Goal: Task Accomplishment & Management: Manage account settings

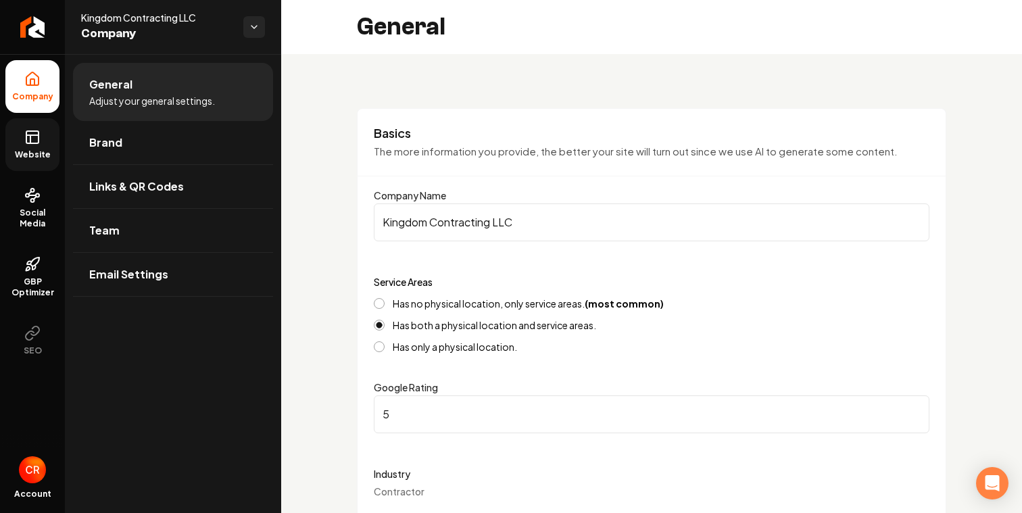
click at [32, 134] on icon at bounding box center [32, 137] width 16 height 16
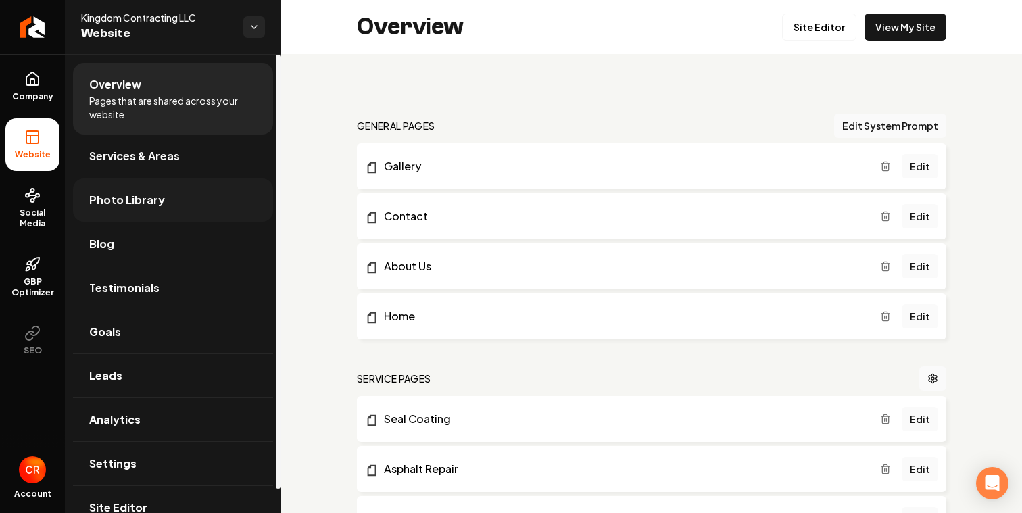
click at [147, 197] on span "Photo Library" at bounding box center [127, 200] width 76 height 16
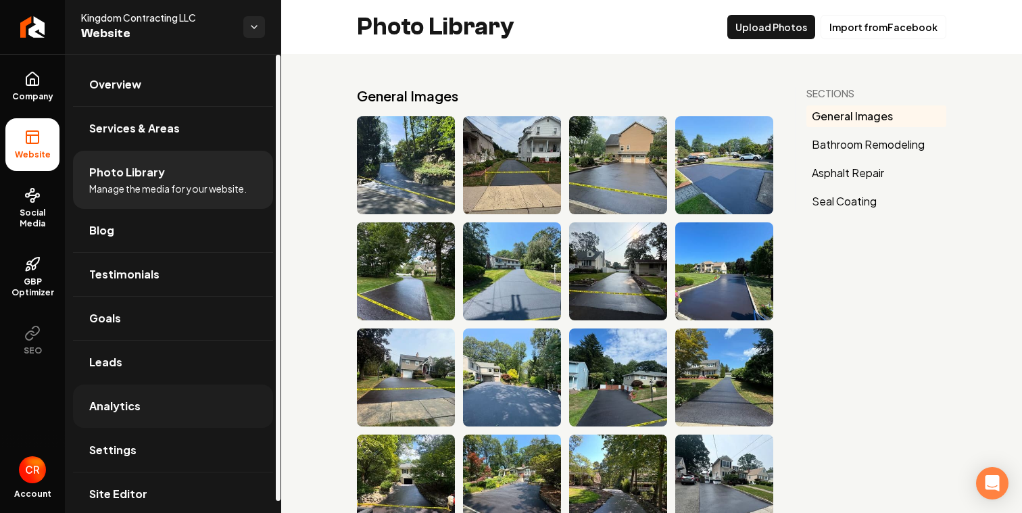
click at [156, 408] on link "Analytics" at bounding box center [173, 406] width 200 height 43
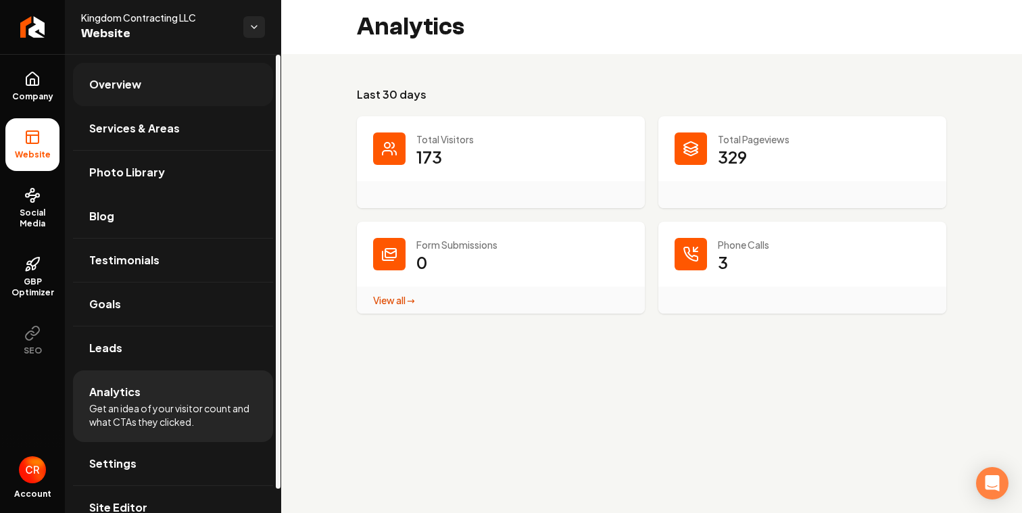
click at [185, 87] on link "Overview" at bounding box center [173, 84] width 200 height 43
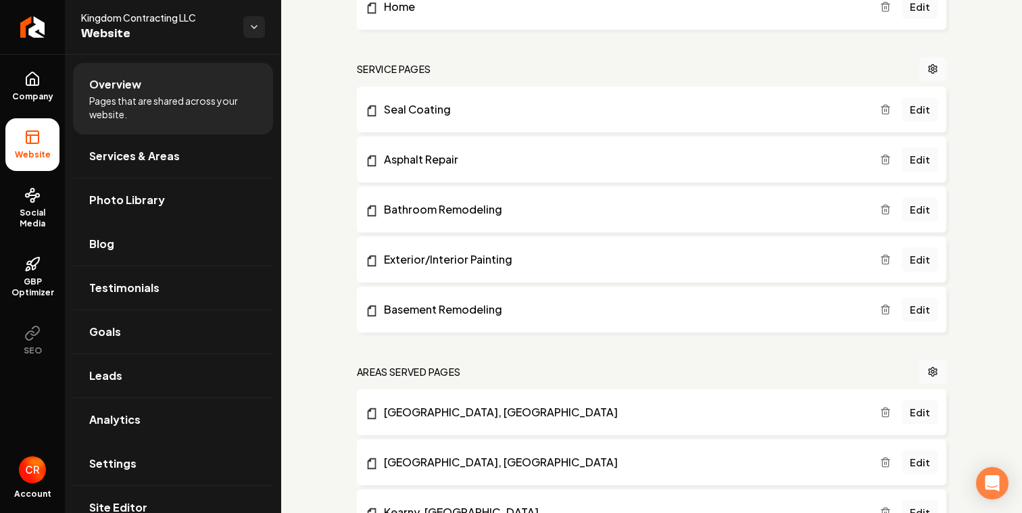
scroll to position [306, 0]
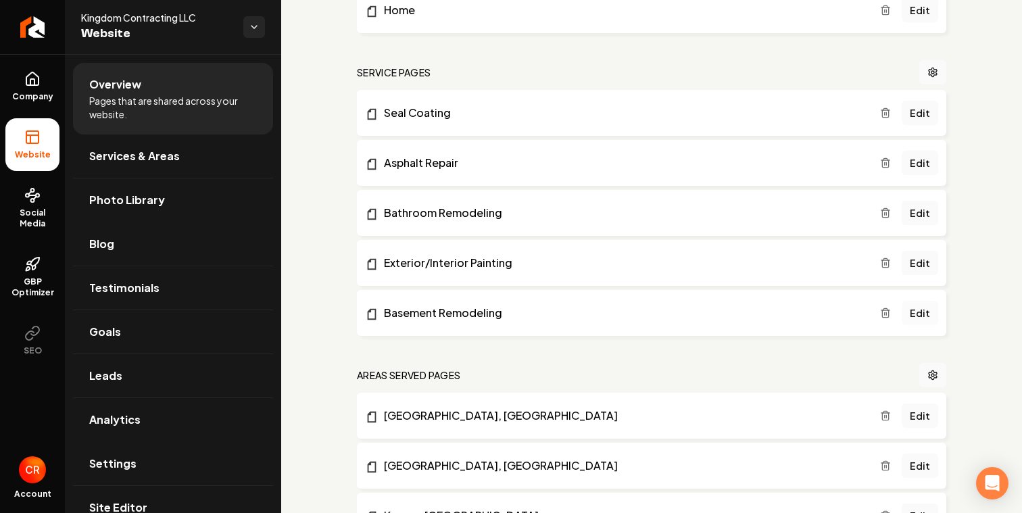
click at [922, 314] on link "Edit" at bounding box center [920, 313] width 37 height 24
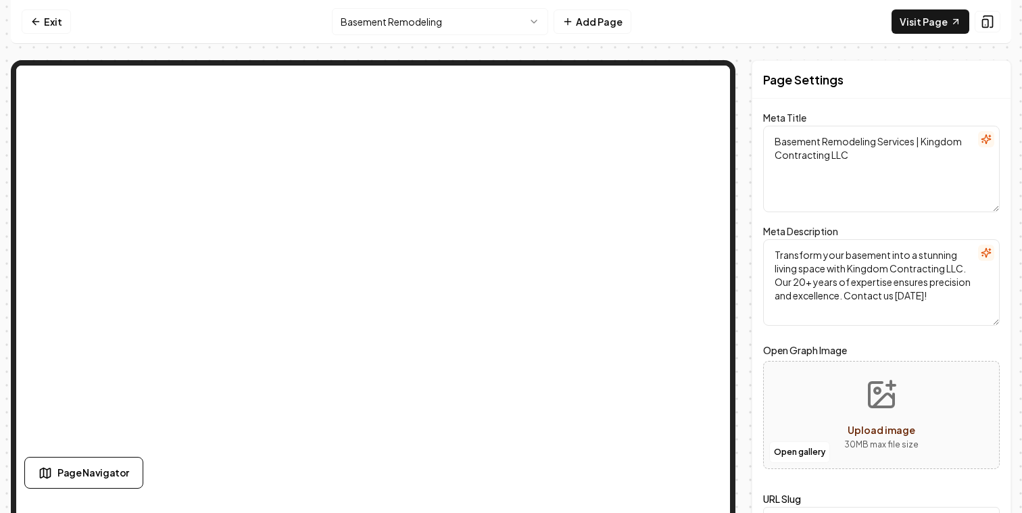
click at [443, 14] on html "Computer Required This feature is only available on a computer. Please switch t…" at bounding box center [511, 256] width 1022 height 513
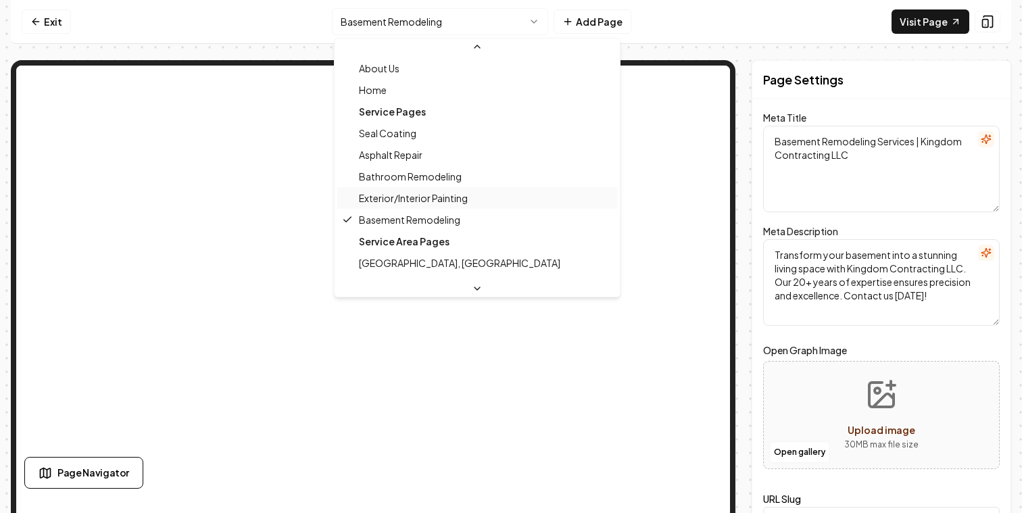
scroll to position [57, 0]
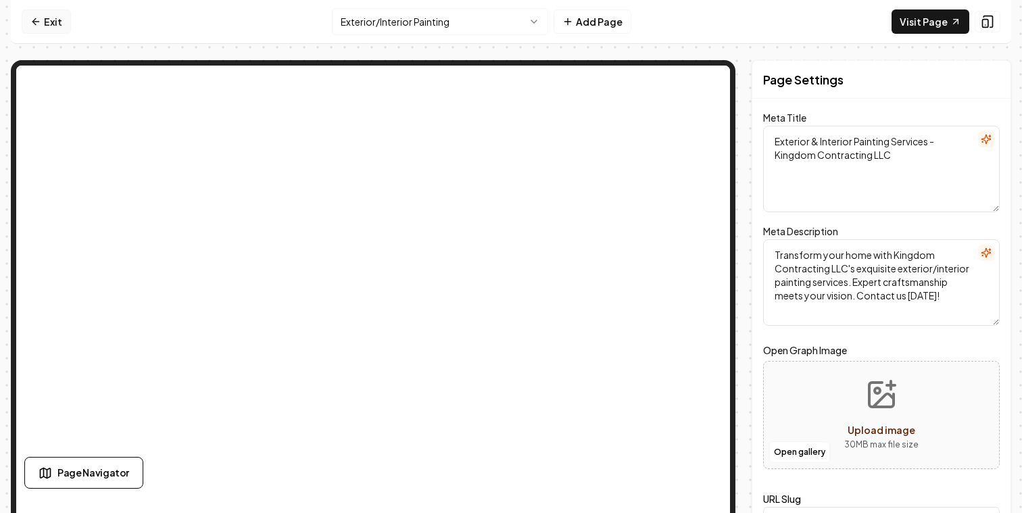
click at [25, 24] on link "Exit" at bounding box center [46, 21] width 49 height 24
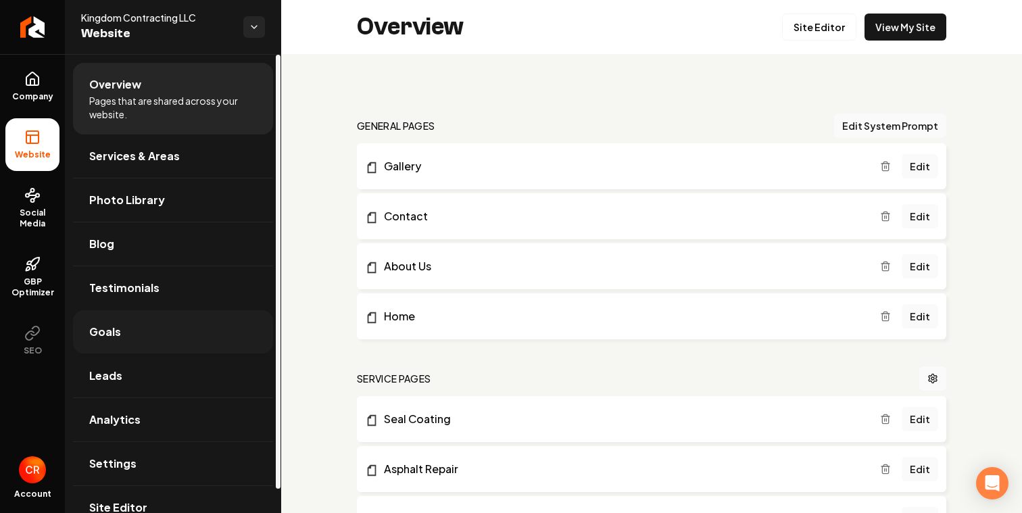
scroll to position [25, 0]
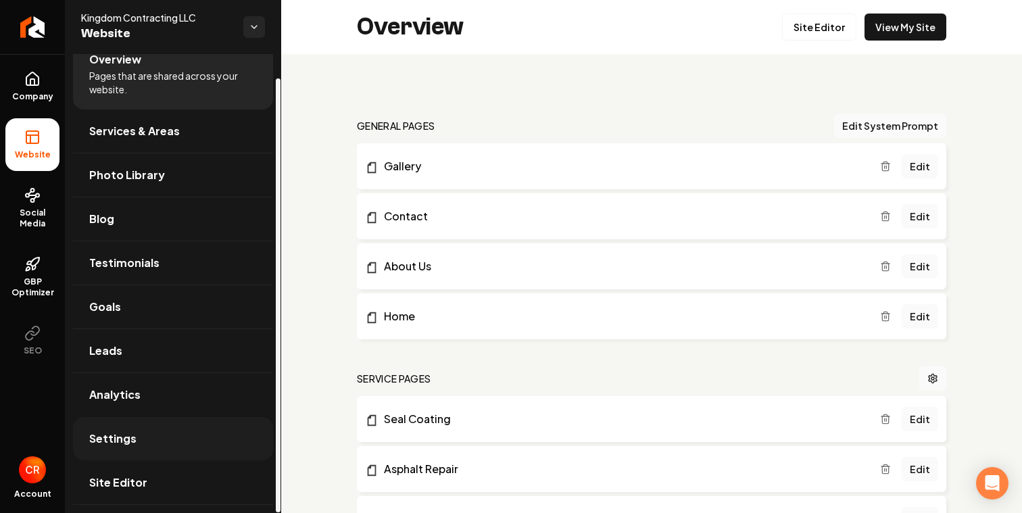
click at [189, 430] on link "Settings" at bounding box center [173, 438] width 200 height 43
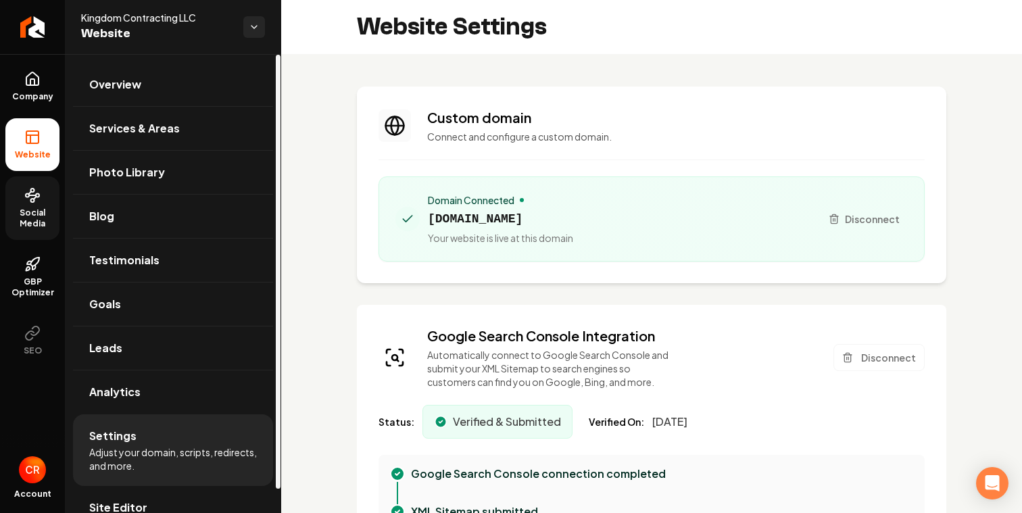
click at [34, 238] on link "Social Media" at bounding box center [32, 208] width 54 height 64
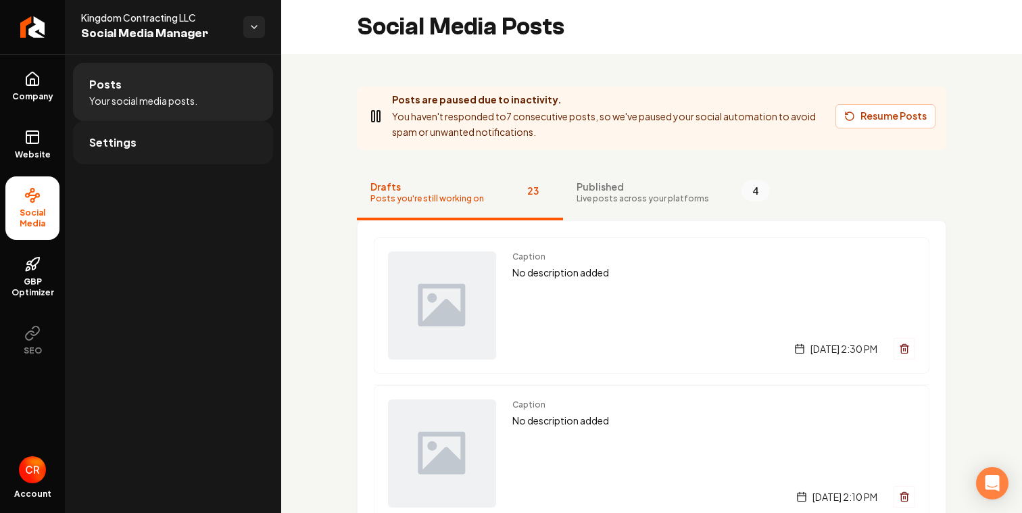
click at [178, 143] on link "Settings" at bounding box center [173, 142] width 200 height 43
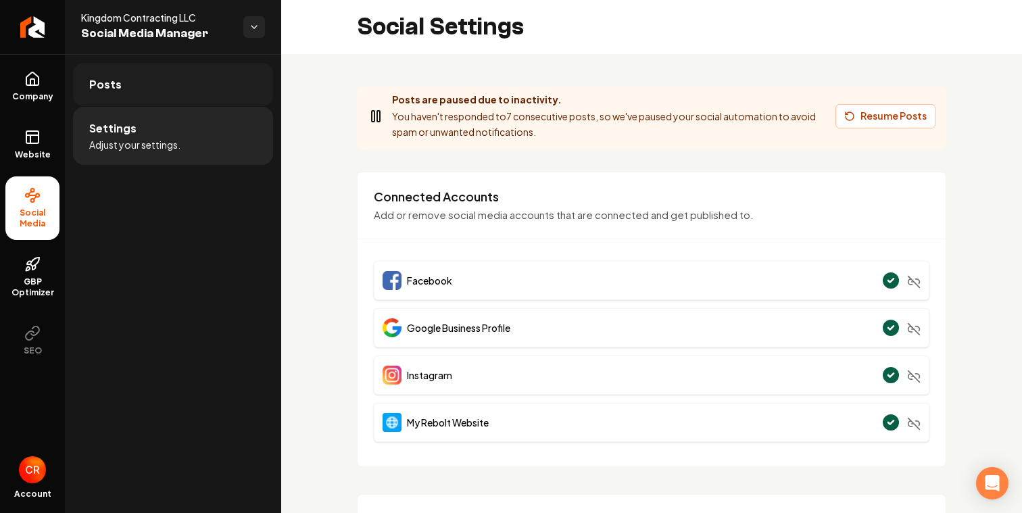
click at [168, 91] on link "Posts" at bounding box center [173, 84] width 200 height 43
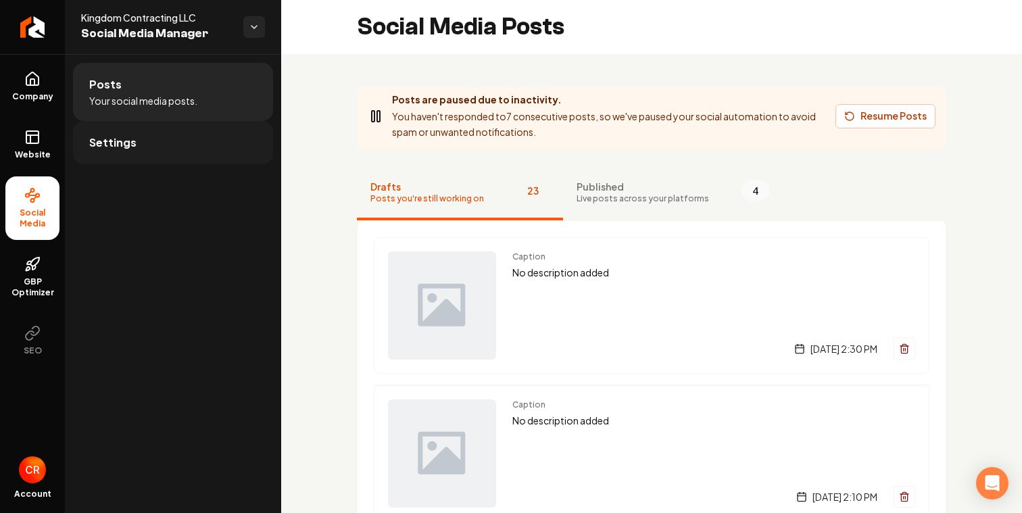
click at [205, 158] on link "Settings" at bounding box center [173, 142] width 200 height 43
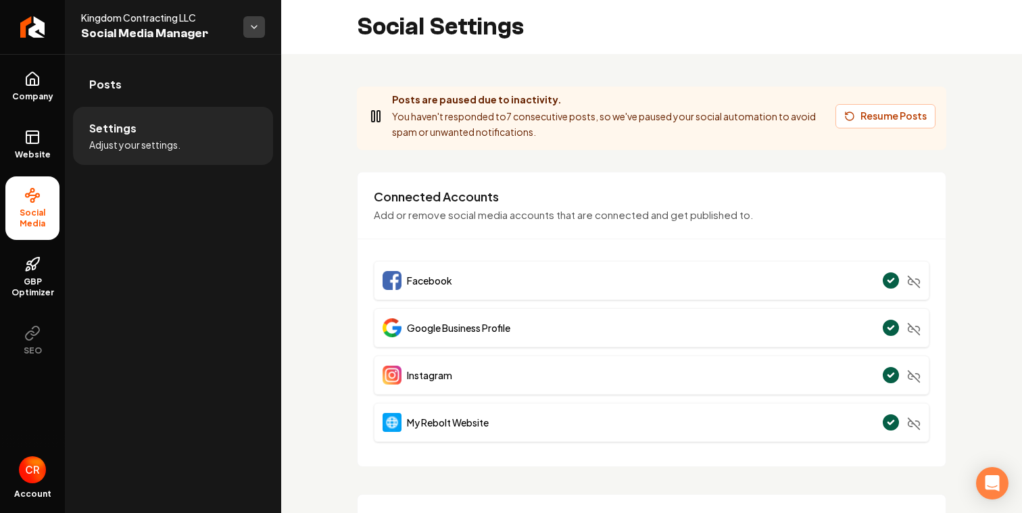
click at [252, 32] on html "**********" at bounding box center [511, 256] width 1022 height 513
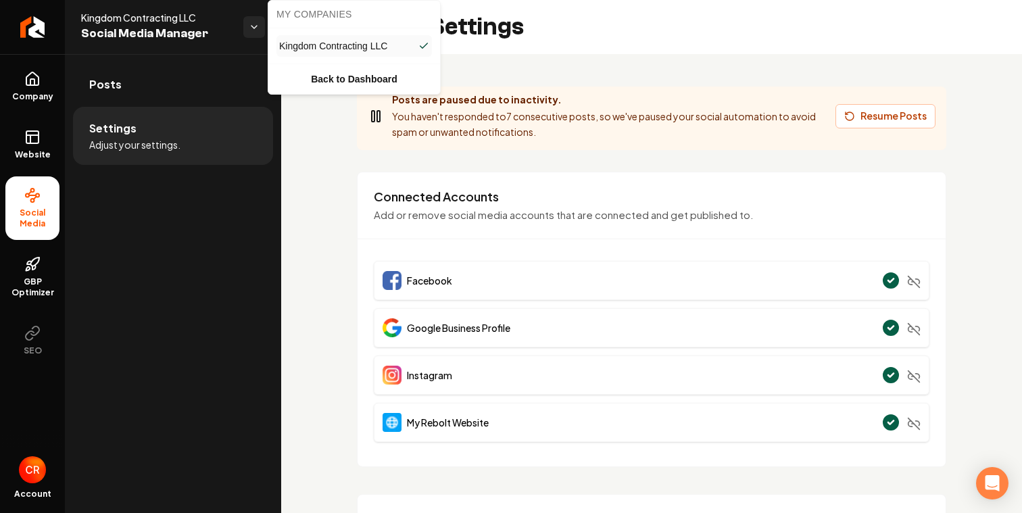
click at [348, 209] on html "**********" at bounding box center [511, 256] width 1022 height 513
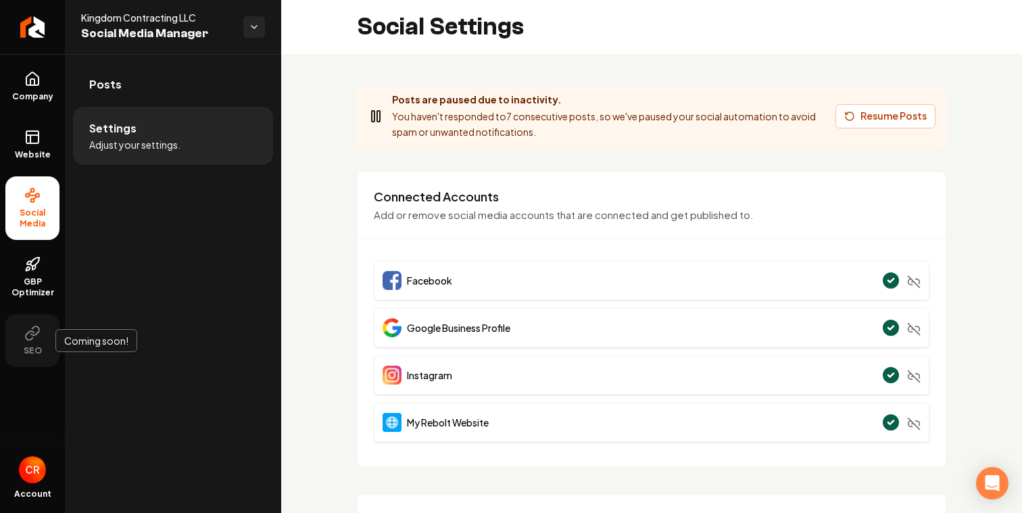
click at [25, 348] on span "SEO" at bounding box center [32, 350] width 29 height 11
